Goal: Information Seeking & Learning: Learn about a topic

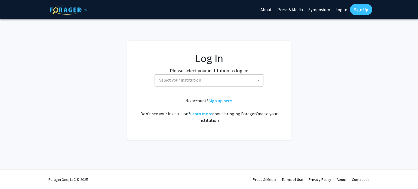
select select
click at [252, 76] on span "Select your institution" at bounding box center [210, 80] width 106 height 11
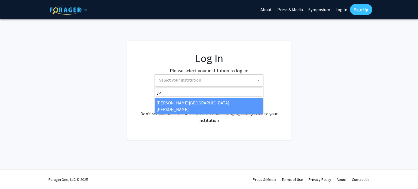
type input "jo"
select select "1"
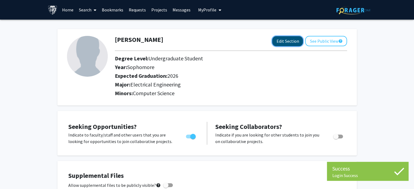
click at [281, 41] on button "Edit Section" at bounding box center [287, 41] width 31 height 10
select select "sophomore"
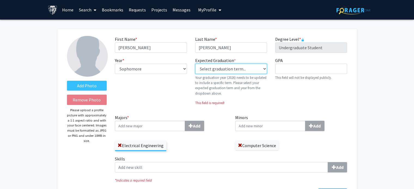
click at [221, 70] on select "Select graduation term... Previous: 2026 (Please select a specific term) Spring…" at bounding box center [231, 69] width 72 height 10
select select "37: winter_2026"
click at [195, 64] on select "Select graduation term... Previous: 2026 (Please select a specific term) Spring…" at bounding box center [231, 69] width 72 height 10
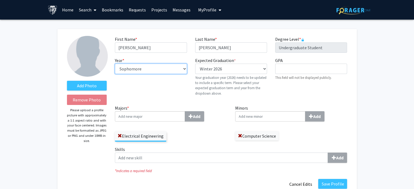
click at [172, 68] on select "--- First-year Sophomore Junior Senior Postbaccalaureate Certificate" at bounding box center [151, 69] width 72 height 10
select select "senior"
click at [115, 64] on select "--- First-year Sophomore Junior Senior Postbaccalaureate Certificate" at bounding box center [151, 69] width 72 height 10
click at [180, 118] on input "Majors * Add" at bounding box center [150, 116] width 70 height 10
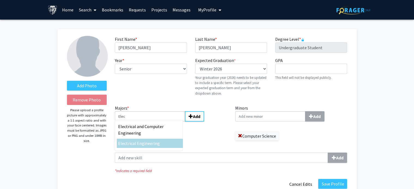
click at [142, 145] on span "trical Engineering" at bounding box center [143, 143] width 34 height 5
click at [142, 122] on input "Elec" at bounding box center [150, 116] width 70 height 10
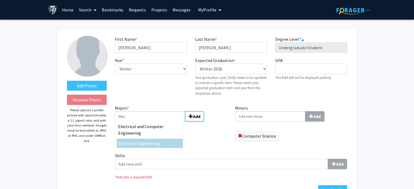
type input "Electrical Engineering"
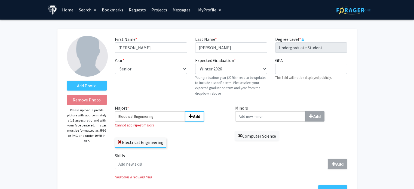
click at [241, 135] on span at bounding box center [240, 136] width 4 height 4
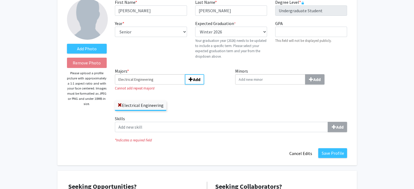
scroll to position [42, 0]
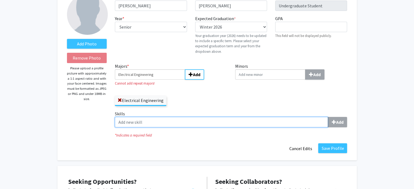
click at [261, 122] on input "Skills Add" at bounding box center [221, 122] width 213 height 10
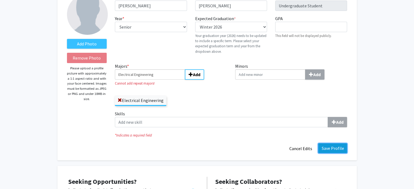
click at [328, 146] on button "Save Profile" at bounding box center [332, 148] width 29 height 10
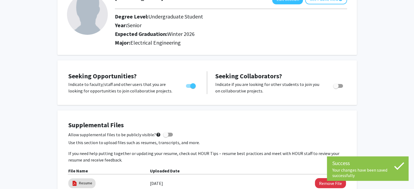
scroll to position [0, 0]
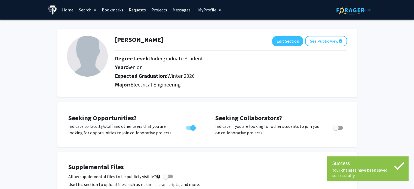
click at [88, 8] on link "Search" at bounding box center [87, 9] width 23 height 19
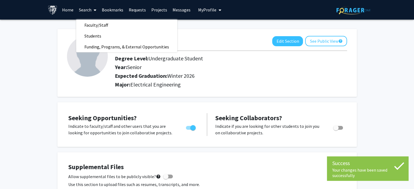
click at [67, 5] on link "Home" at bounding box center [67, 9] width 17 height 19
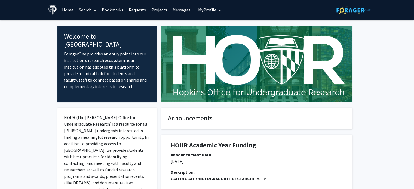
click at [155, 12] on link "Projects" at bounding box center [159, 9] width 21 height 19
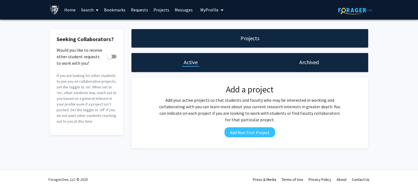
click at [97, 11] on icon at bounding box center [97, 10] width 3 height 4
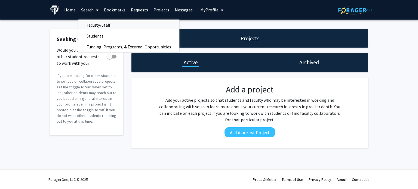
click at [100, 25] on span "Faculty/Staff" at bounding box center [98, 25] width 40 height 11
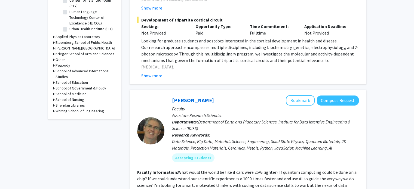
scroll to position [202, 0]
click at [61, 113] on h3 "Whiting School of Engineering" at bounding box center [80, 112] width 48 height 6
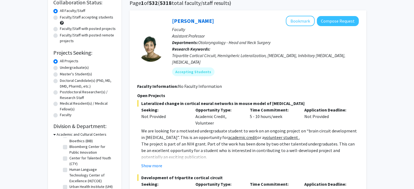
scroll to position [0, 0]
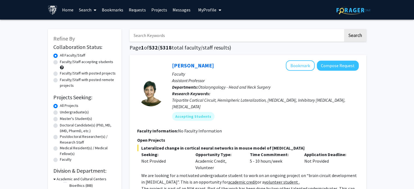
click at [190, 36] on input "Search Keywords" at bounding box center [237, 35] width 214 height 13
type input "Electrical"
click at [344, 29] on button "Search" at bounding box center [355, 35] width 22 height 13
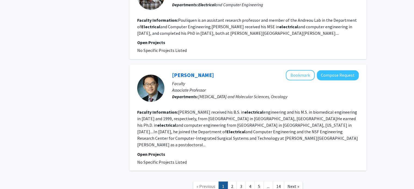
scroll to position [880, 0]
click at [230, 181] on link "2" at bounding box center [232, 186] width 9 height 10
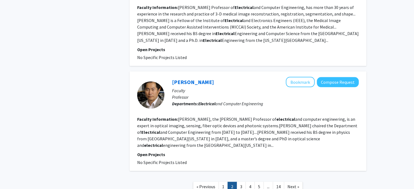
scroll to position [995, 0]
click at [250, 182] on link "4" at bounding box center [250, 187] width 9 height 10
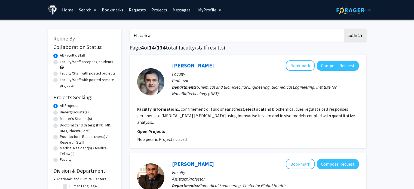
click at [151, 36] on input "Electrical" at bounding box center [237, 35] width 214 height 13
click at [87, 5] on link "Search" at bounding box center [87, 9] width 23 height 19
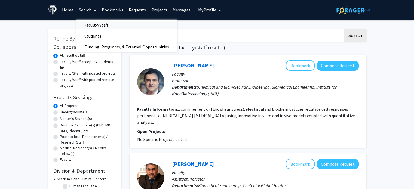
click at [98, 27] on span "Faculty/Staff" at bounding box center [96, 25] width 40 height 11
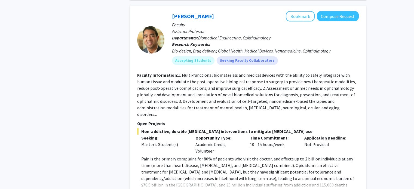
scroll to position [1764, 0]
